Goal: Task Accomplishment & Management: Complete application form

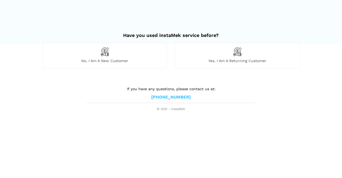
click at [107, 59] on span "No, I am a new customer" at bounding box center [105, 60] width 124 height 5
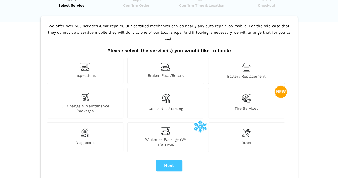
scroll to position [27, 0]
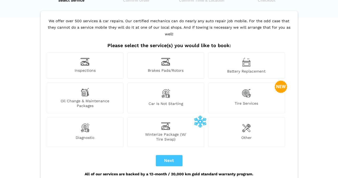
click at [248, 122] on img at bounding box center [246, 127] width 9 height 11
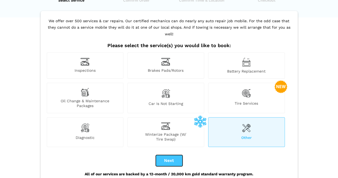
click at [170, 155] on button "Next" at bounding box center [169, 160] width 27 height 11
checkbox input "true"
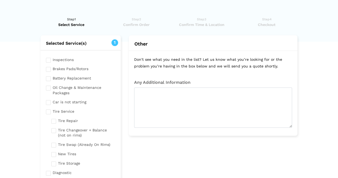
scroll to position [0, 0]
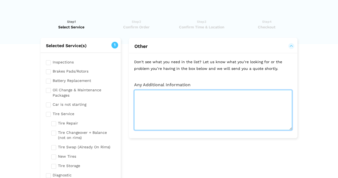
click at [196, 109] on textarea at bounding box center [213, 110] width 158 height 40
paste textarea "I assume you buy all the Materials/Parts ? Name: [PERSON_NAME] Phone Number: [P…"
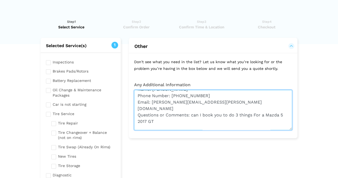
scroll to position [27, 0]
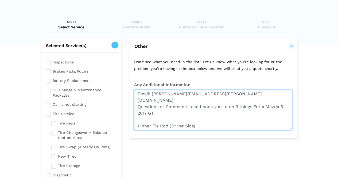
type textarea "I assume you buy all the Materials/Parts ? Name: [PERSON_NAME] Phone Number: [P…"
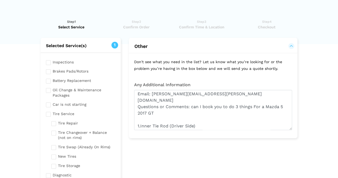
click at [48, 91] on input "checkbox" at bounding box center [81, 92] width 70 height 12
checkbox input "true"
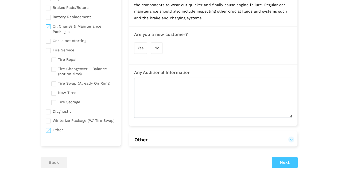
scroll to position [80, 0]
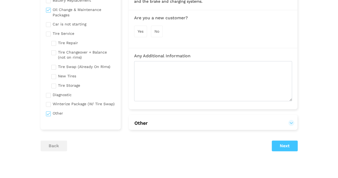
click at [46, 113] on input "checkbox" at bounding box center [81, 112] width 70 height 7
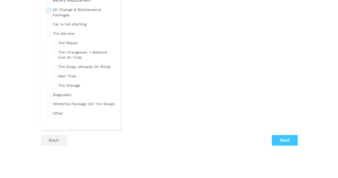
click at [50, 115] on input "checkbox" at bounding box center [81, 112] width 70 height 7
checkbox input "true"
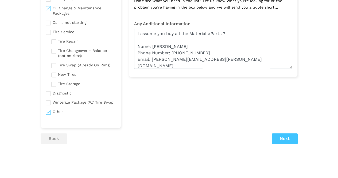
scroll to position [107, 0]
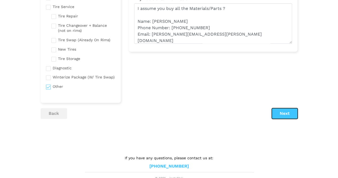
click at [286, 114] on button "Next" at bounding box center [285, 113] width 26 height 11
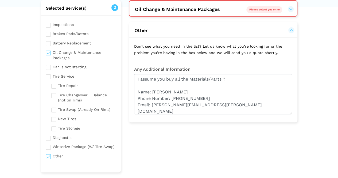
scroll to position [11, 0]
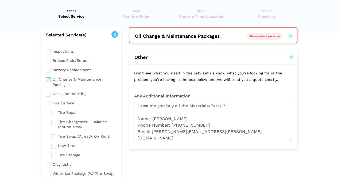
click at [264, 37] on span "Please select yes or no" at bounding box center [264, 36] width 30 height 3
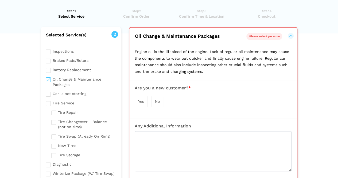
click at [144, 99] on span "Yes" at bounding box center [141, 101] width 6 height 4
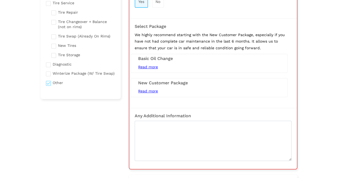
scroll to position [117, 0]
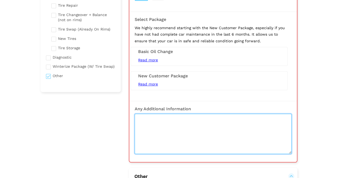
click at [175, 121] on textarea at bounding box center [213, 133] width 157 height 40
paste textarea "I assume you buy all the Materials/Parts ? Name: [PERSON_NAME] Phone Number: [P…"
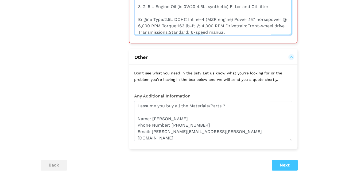
scroll to position [278, 0]
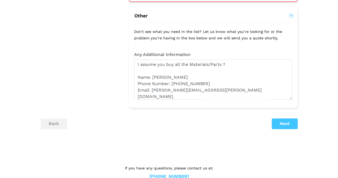
type textarea "I assume you buy all the Materials/Parts ? Name: [PERSON_NAME] Phone Number: [P…"
click at [283, 124] on button "Next" at bounding box center [285, 123] width 26 height 11
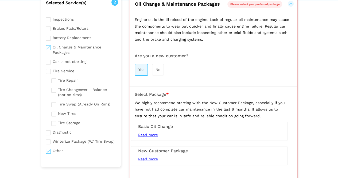
scroll to position [37, 0]
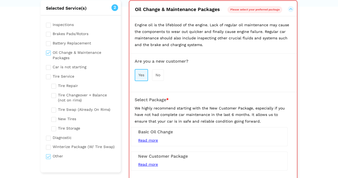
click at [141, 77] on div "Yes" at bounding box center [141, 75] width 13 height 12
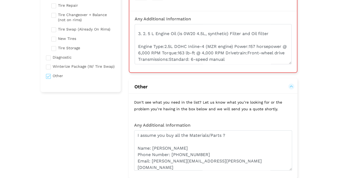
scroll to position [79, 0]
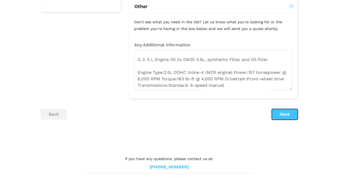
click at [291, 115] on button "Next" at bounding box center [285, 114] width 26 height 11
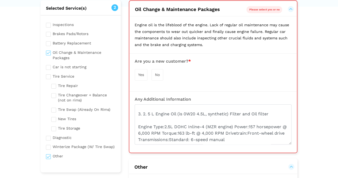
scroll to position [37, 0]
click at [139, 75] on span "Yes" at bounding box center [141, 74] width 6 height 4
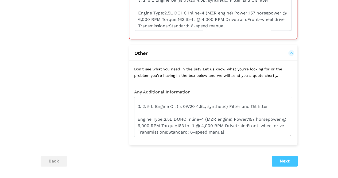
scroll to position [251, 0]
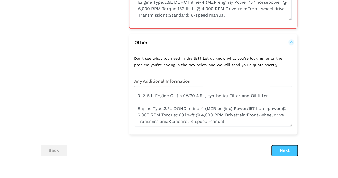
drag, startPoint x: 286, startPoint y: 149, endPoint x: 261, endPoint y: 154, distance: 26.0
click at [286, 149] on button "Next" at bounding box center [285, 150] width 26 height 11
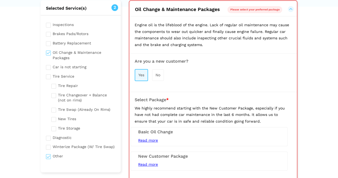
scroll to position [37, 0]
click at [150, 164] on span "Read more" at bounding box center [148, 164] width 20 height 4
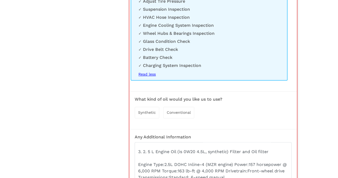
scroll to position [251, 0]
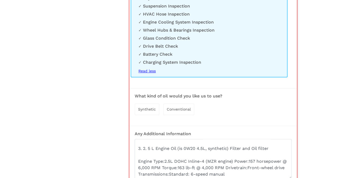
click at [142, 109] on span "Synthetic" at bounding box center [147, 109] width 18 height 4
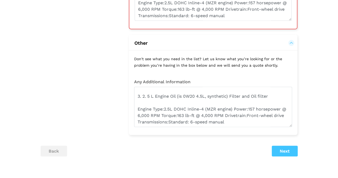
scroll to position [411, 0]
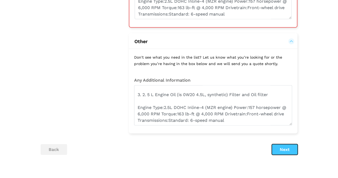
drag, startPoint x: 282, startPoint y: 149, endPoint x: 246, endPoint y: 158, distance: 37.4
click at [282, 148] on button "Next" at bounding box center [285, 149] width 26 height 11
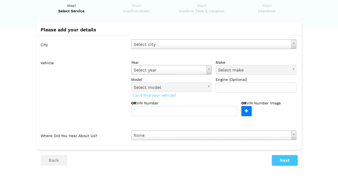
scroll to position [0, 0]
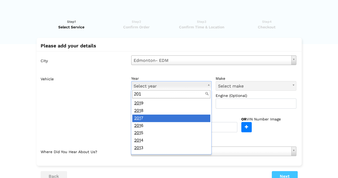
type input "201"
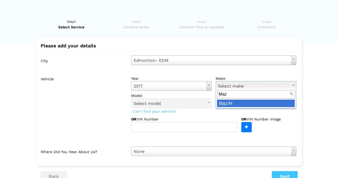
type input "Maz"
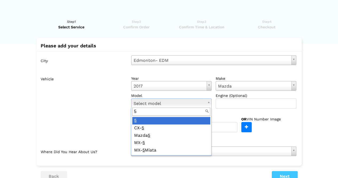
type input "5"
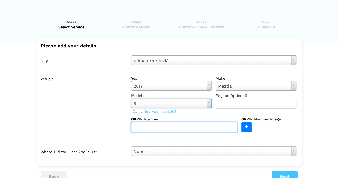
click at [209, 127] on input "text" at bounding box center [184, 127] width 106 height 10
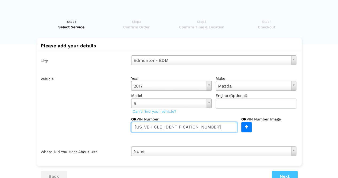
type input "[US_VEHICLE_IDENTIFICATION_NUMBER]"
click at [86, 105] on label "Vehicle" at bounding box center [84, 102] width 86 height 58
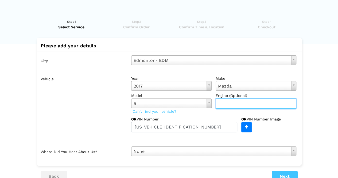
click at [233, 101] on input "text" at bounding box center [255, 103] width 81 height 10
paste input "2.5L DOHC Inline-4 (MZR engine) Power:157 horsepower @ 6,000 RPM Torque:163 lb-…"
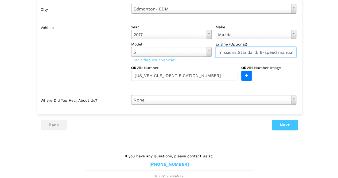
scroll to position [52, 0]
type input "2.5L DOHC Inline-4 (MZR engine) Power:157 horsepower @ 6,000 RPM Torque:163 lb-…"
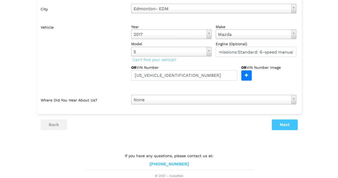
scroll to position [0, 0]
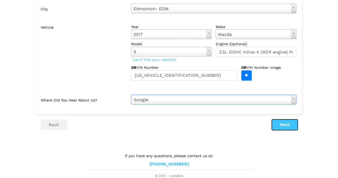
click at [290, 128] on button "Next" at bounding box center [285, 124] width 26 height 11
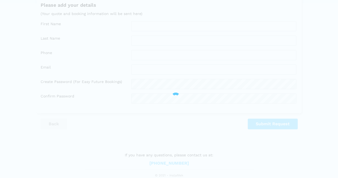
scroll to position [40, 0]
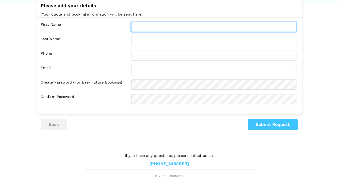
click at [167, 27] on input "text" at bounding box center [213, 27] width 165 height 10
type input "[PERSON_NAME]"
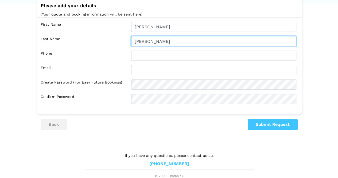
type input "[PERSON_NAME]"
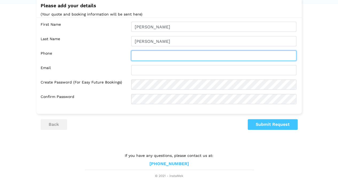
click at [151, 55] on input "text" at bounding box center [213, 55] width 165 height 10
type input "5877859606"
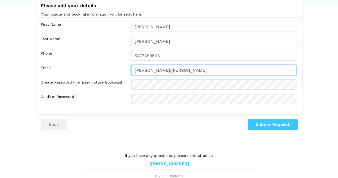
type input "[PERSON_NAME].[PERSON_NAME]"
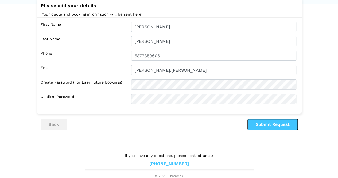
click at [277, 121] on button "Submit Request" at bounding box center [272, 124] width 50 height 11
